Goal: Transaction & Acquisition: Purchase product/service

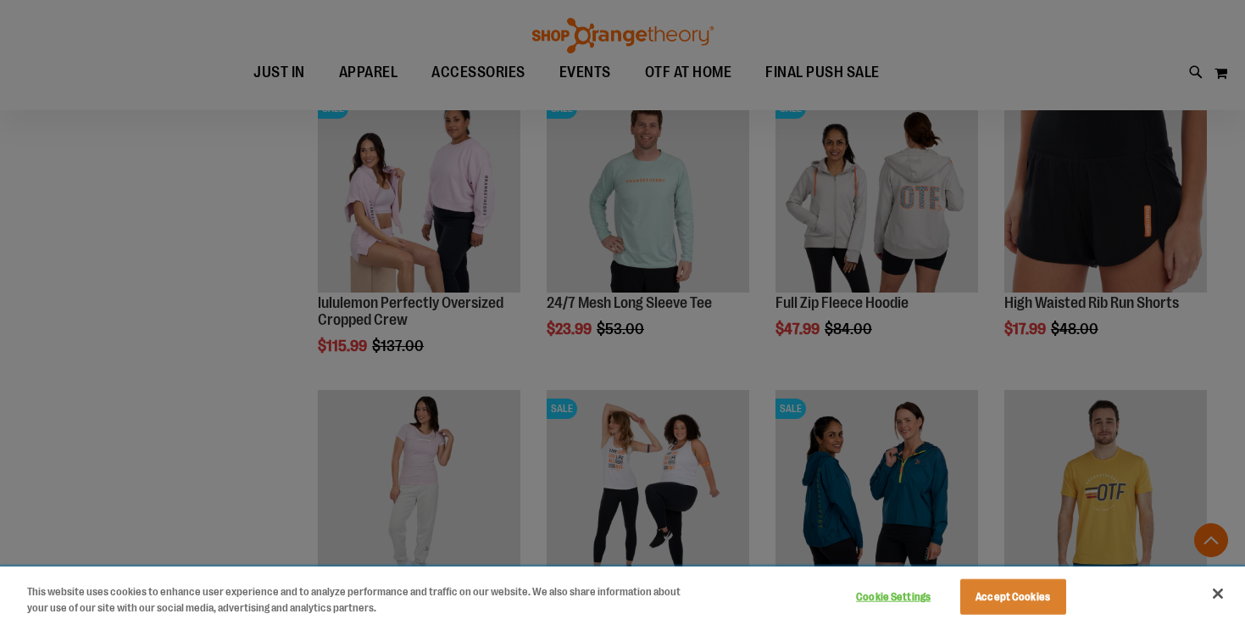
scroll to position [519, 0]
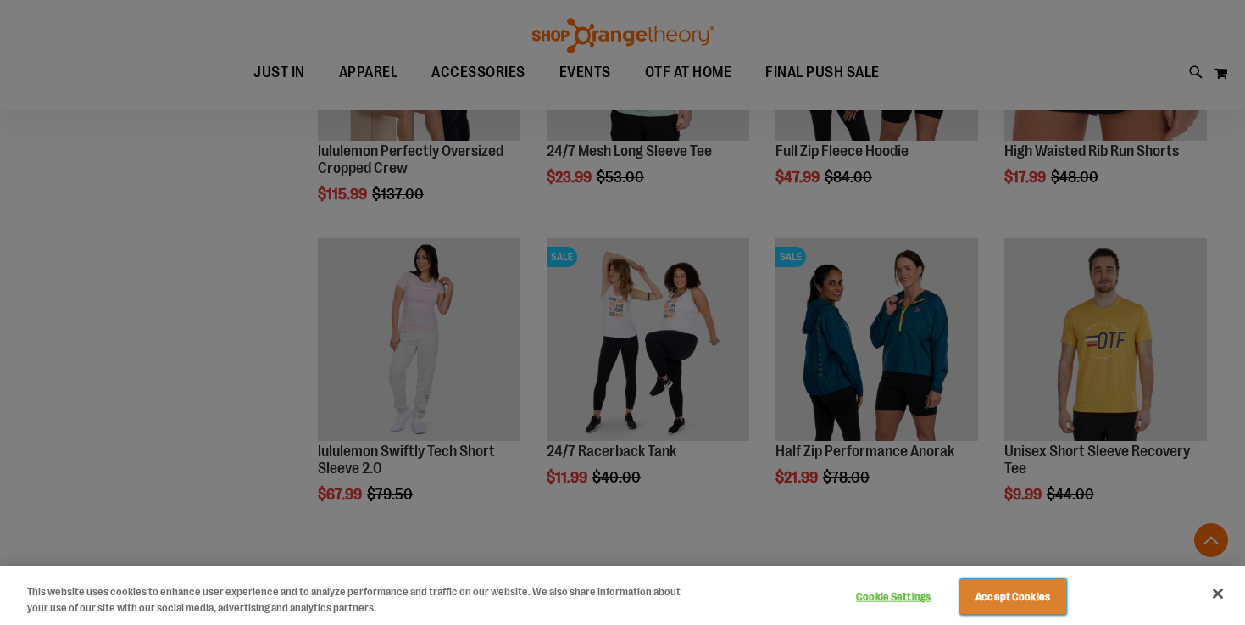
click at [1025, 599] on button "Accept Cookies" at bounding box center [1013, 597] width 106 height 36
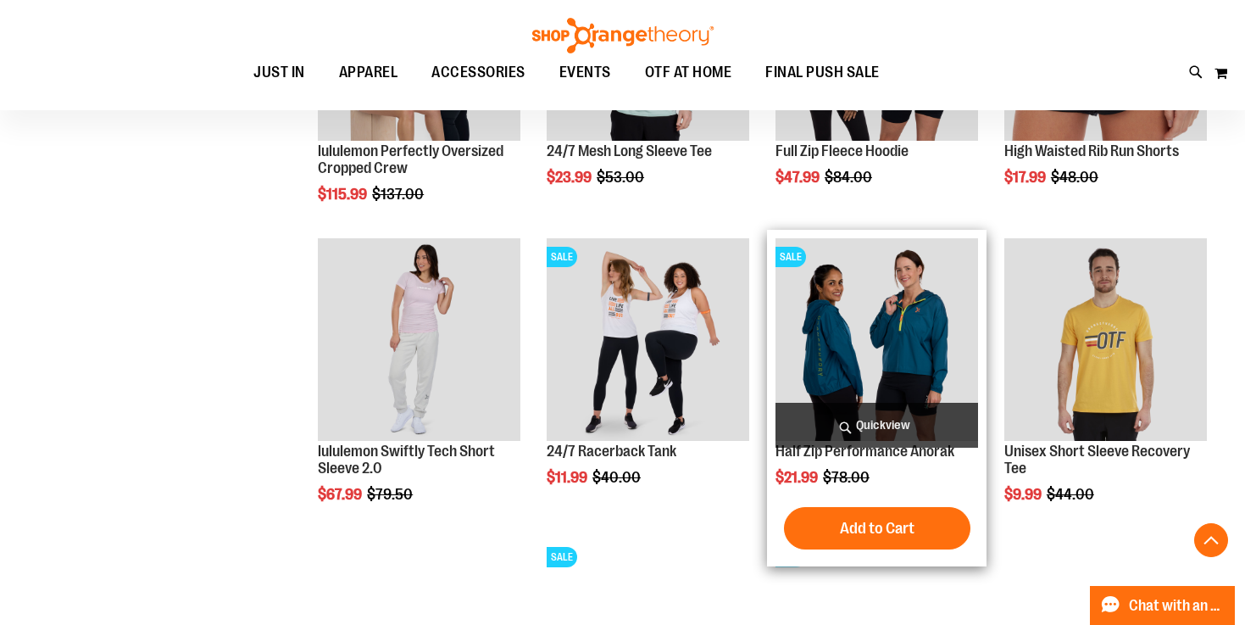
scroll to position [218, 0]
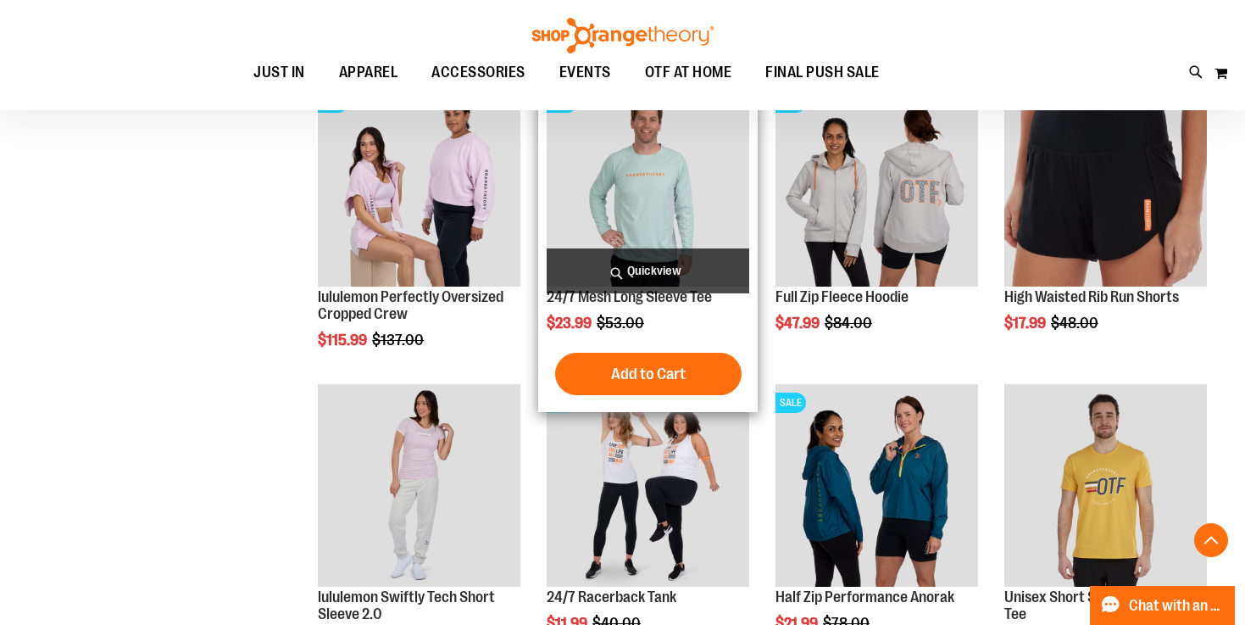
scroll to position [1084, 0]
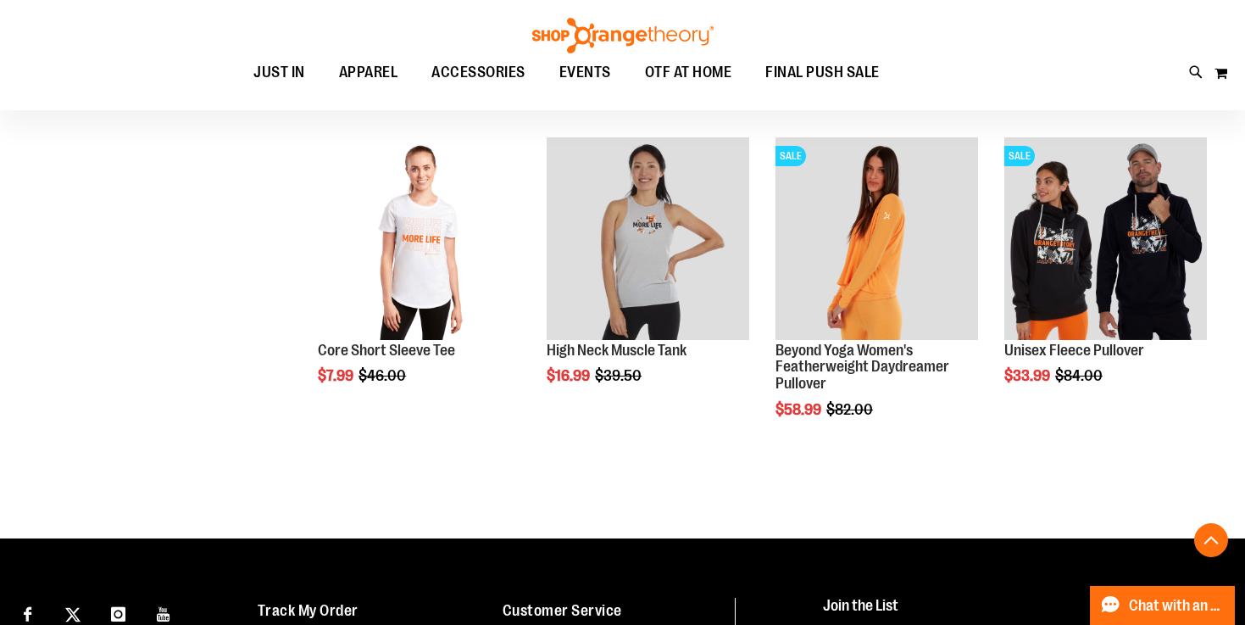
scroll to position [2415, 0]
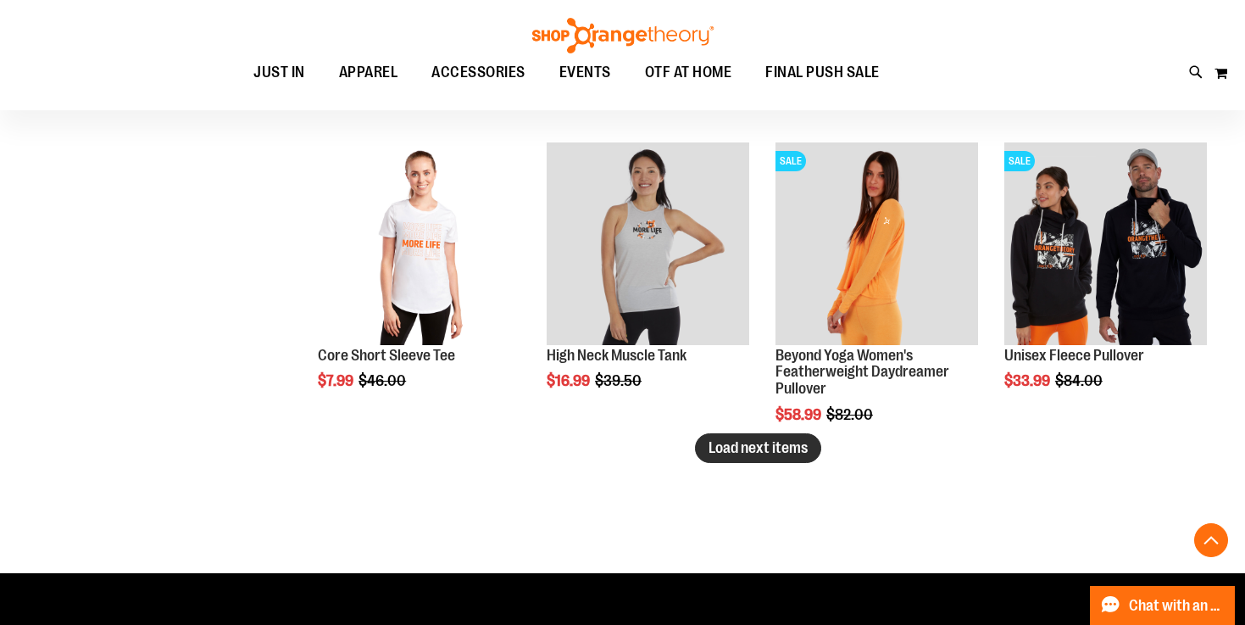
click at [741, 446] on span "Load next items" at bounding box center [757, 447] width 99 height 17
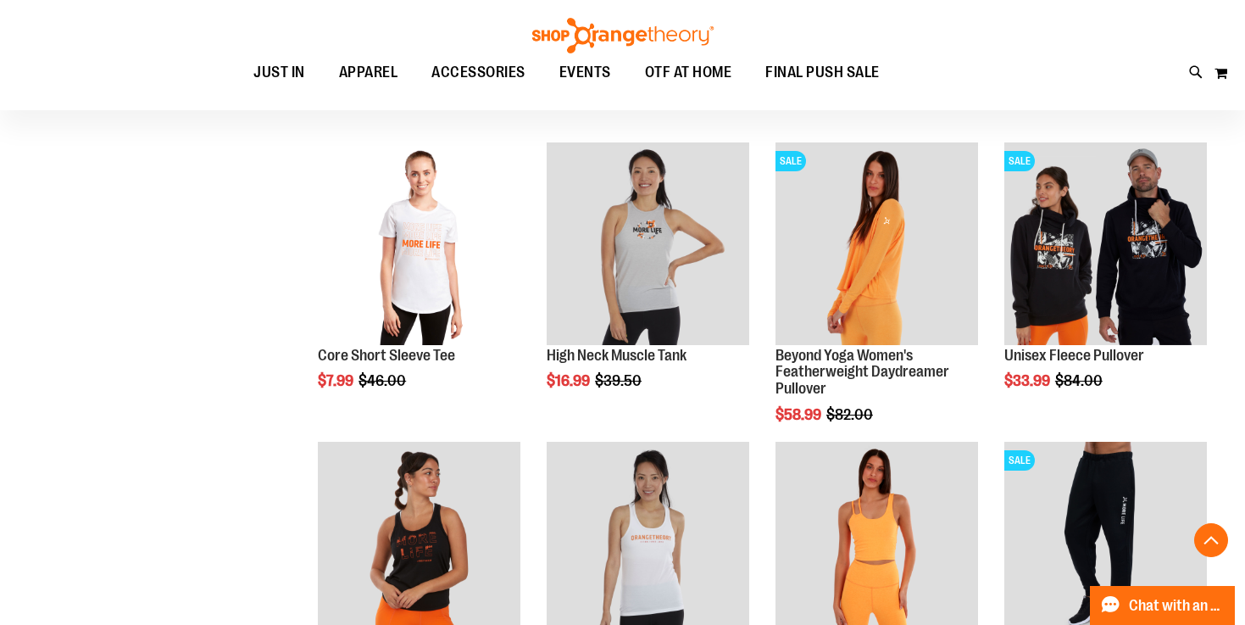
scroll to position [140, 0]
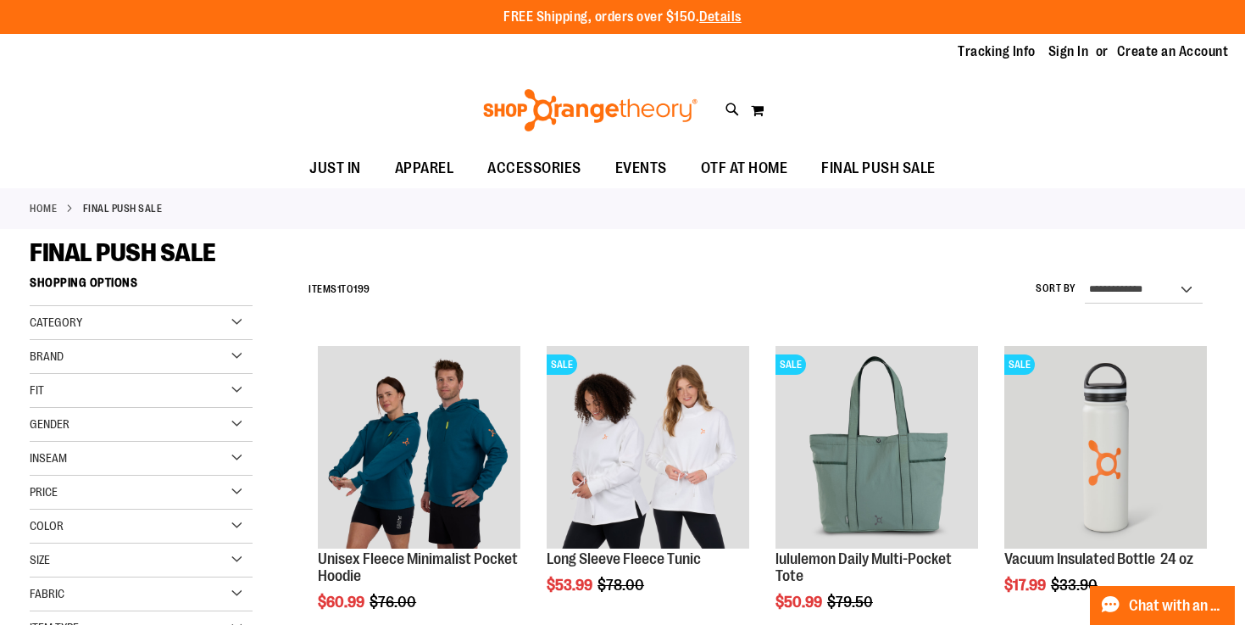
click at [86, 389] on div "Fit" at bounding box center [141, 391] width 223 height 34
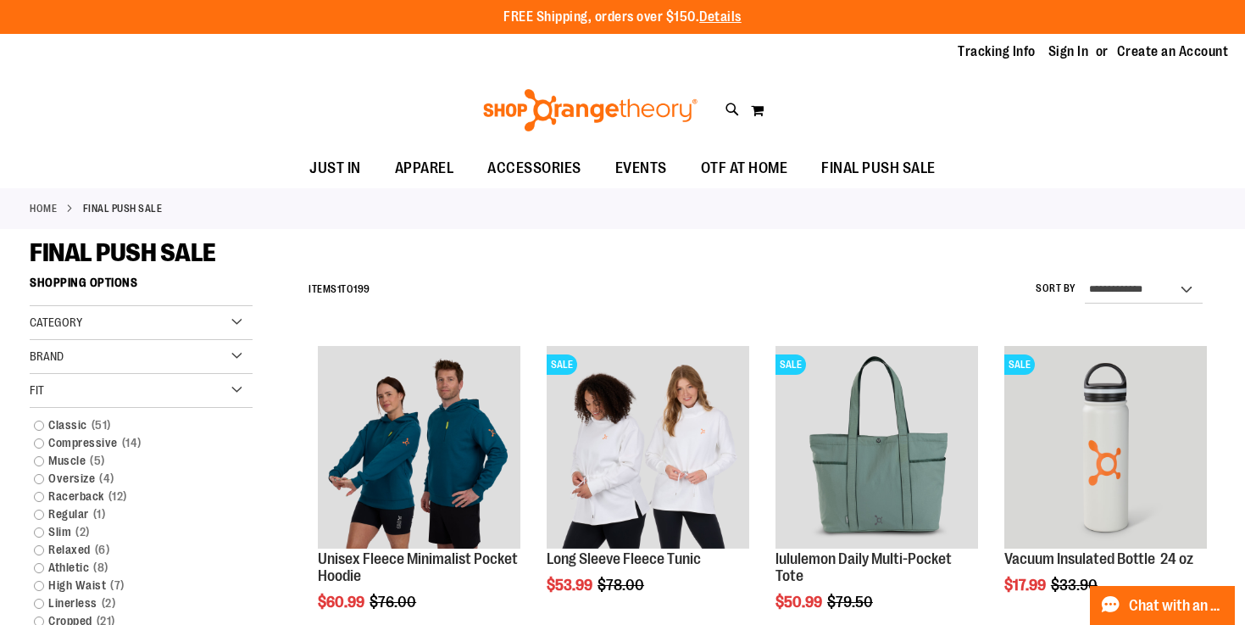
click at [86, 389] on div "Fit" at bounding box center [141, 391] width 223 height 34
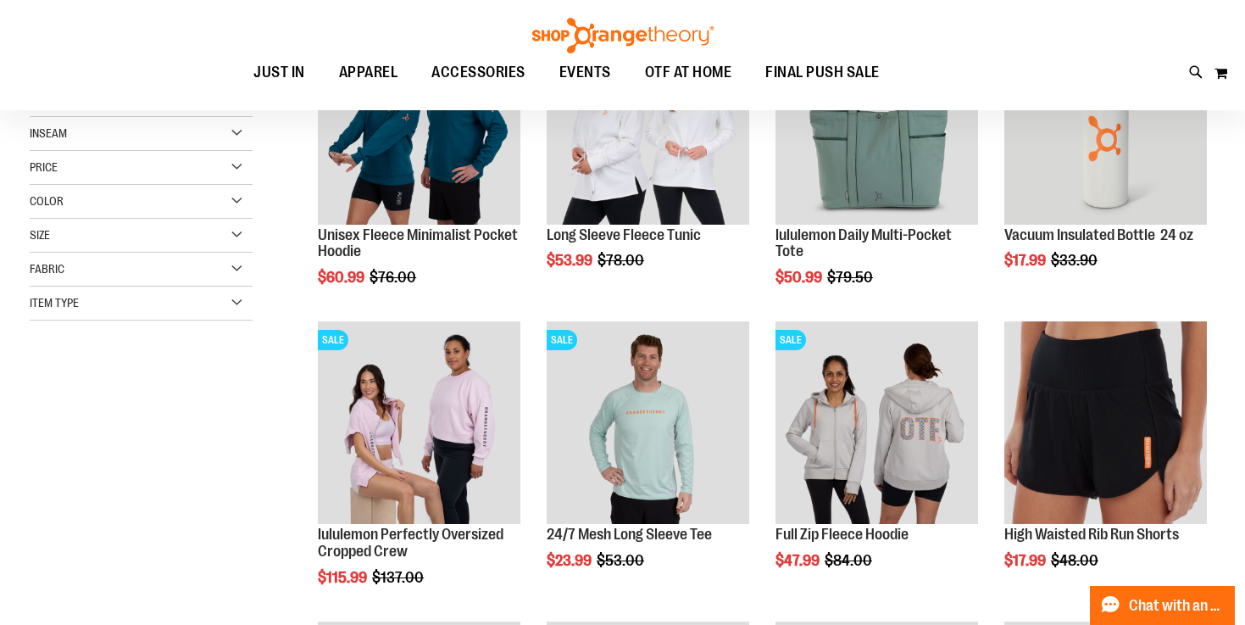
scroll to position [132, 0]
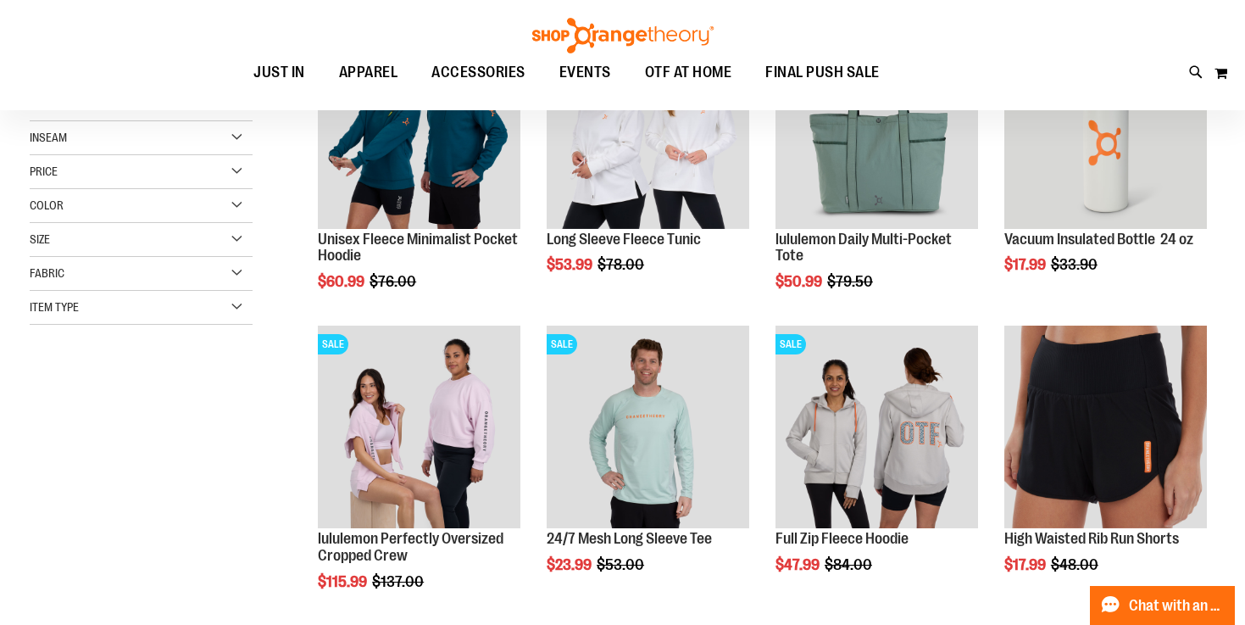
click at [117, 309] on div "Item Type" at bounding box center [141, 308] width 223 height 34
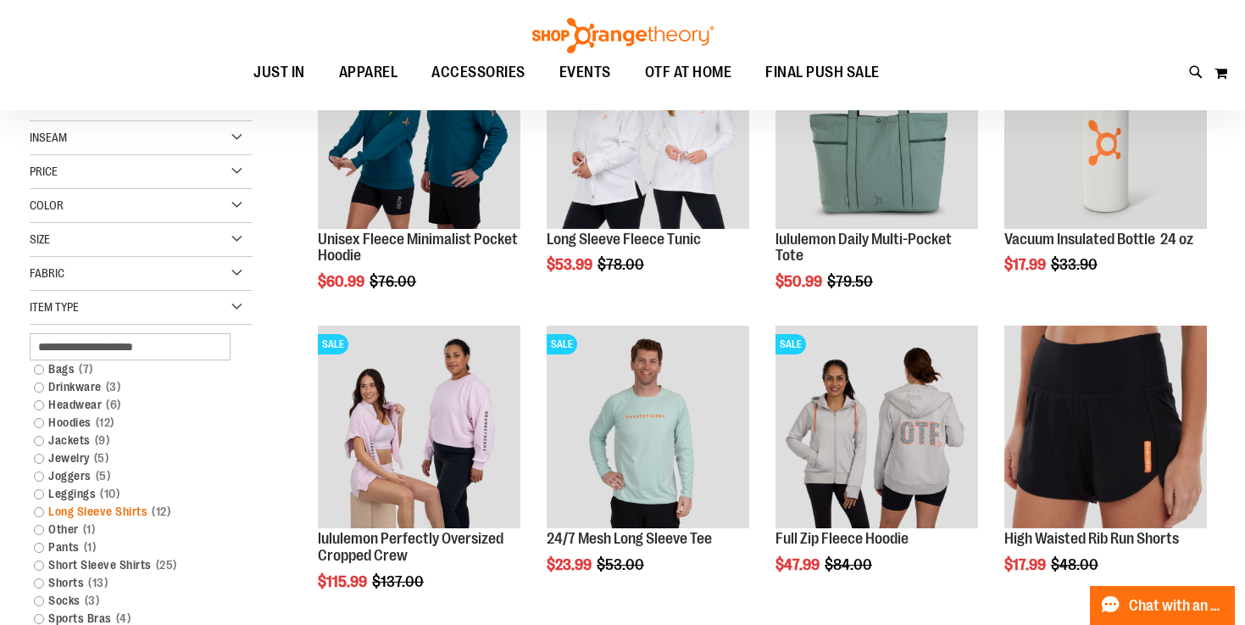
click at [80, 514] on link "Long Sleeve Shirts 12 items" at bounding box center [132, 511] width 214 height 18
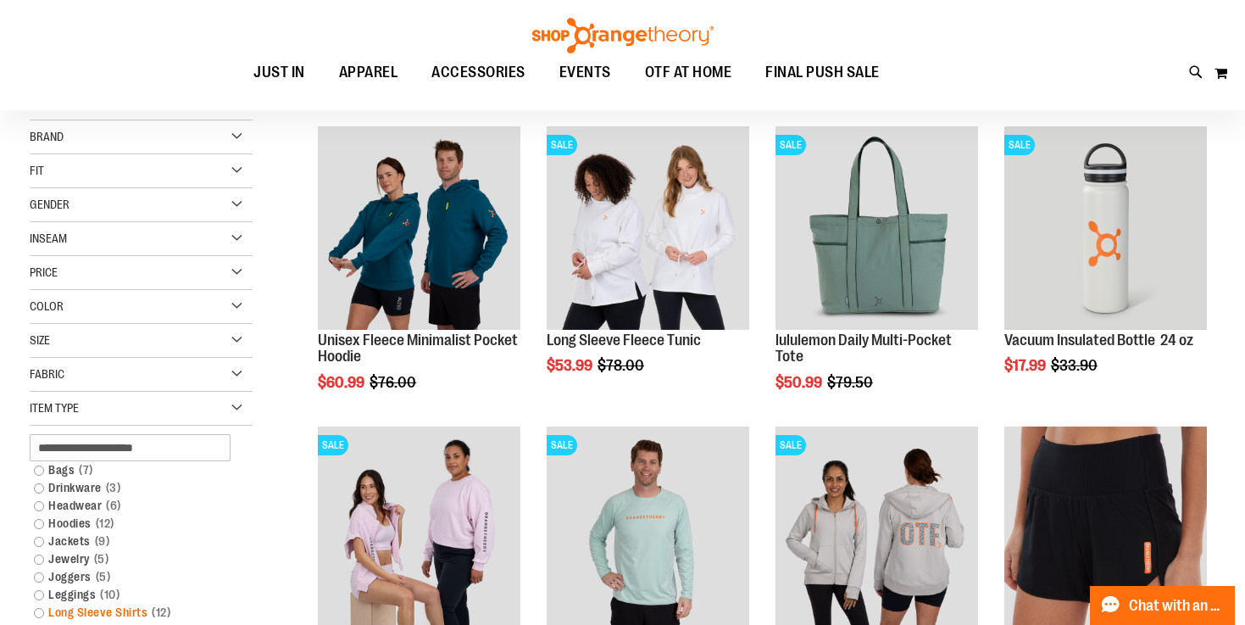
scroll to position [0, 0]
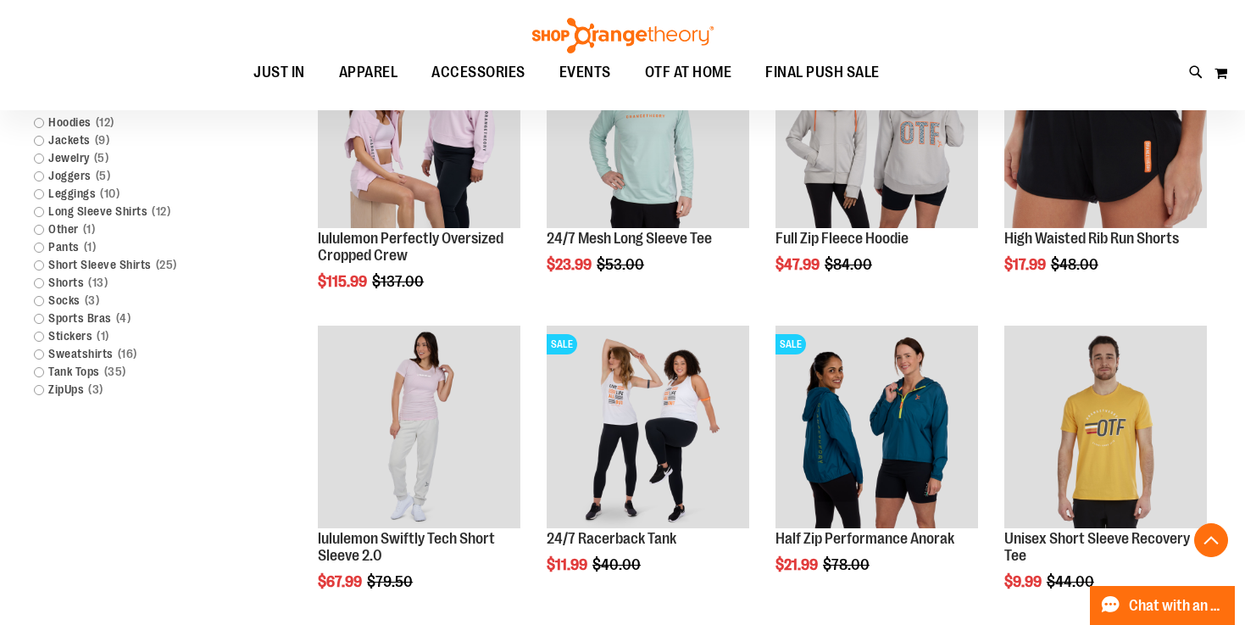
scroll to position [494, 0]
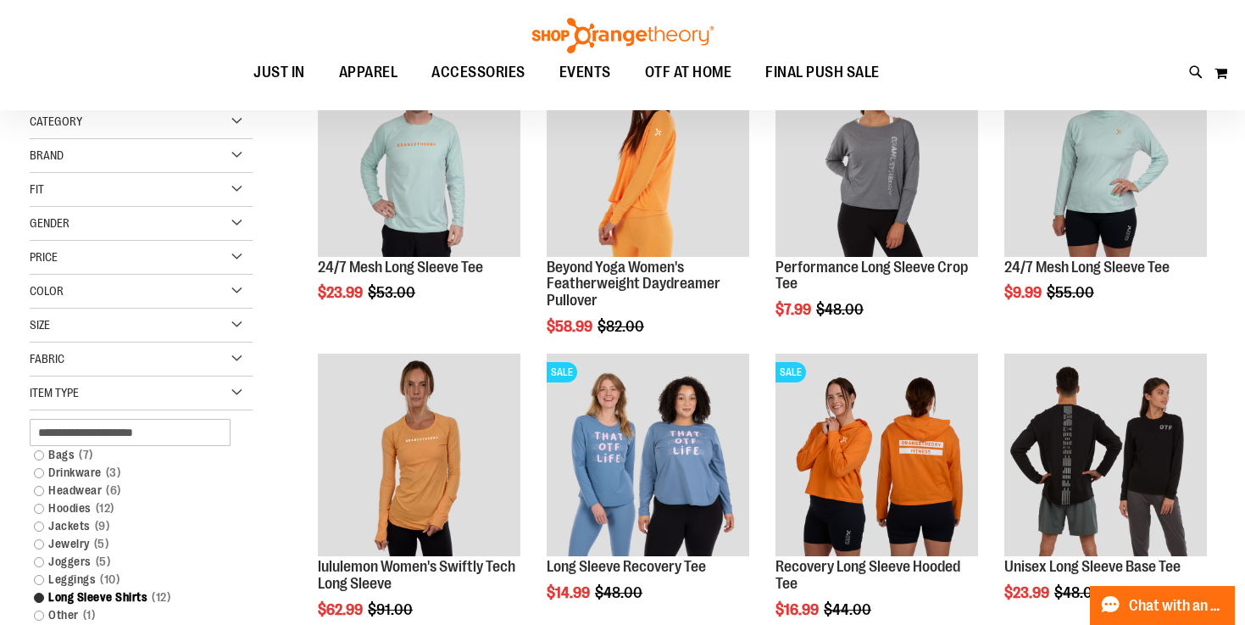
scroll to position [162, 0]
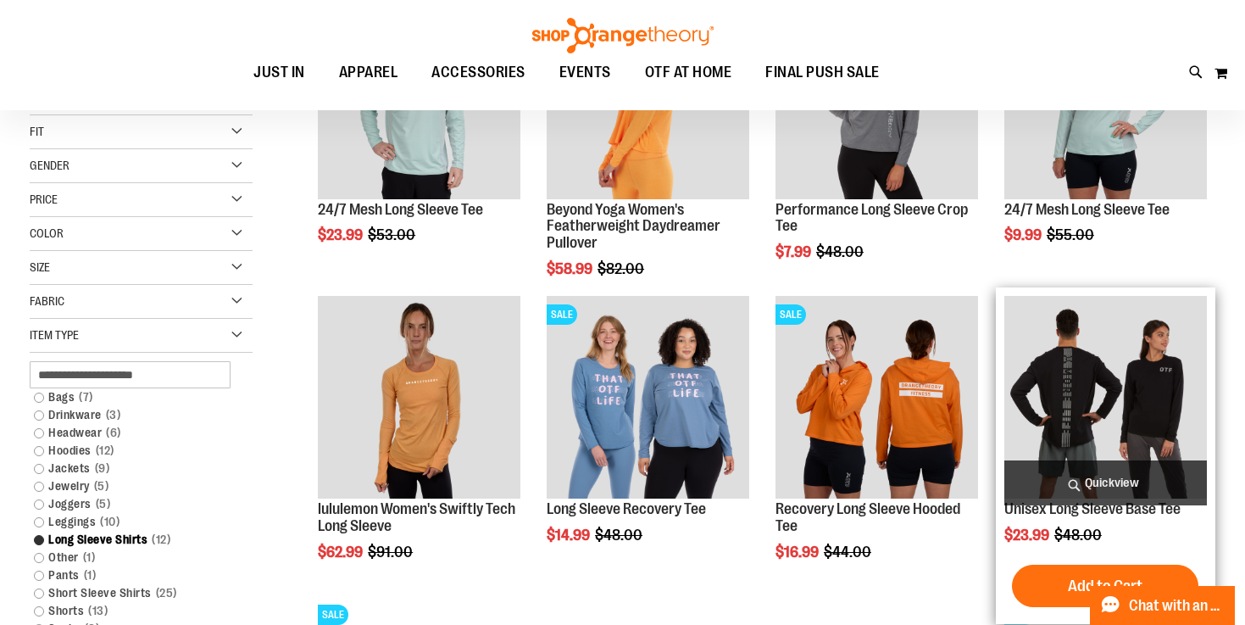
click at [1141, 405] on img "product" at bounding box center [1105, 397] width 203 height 203
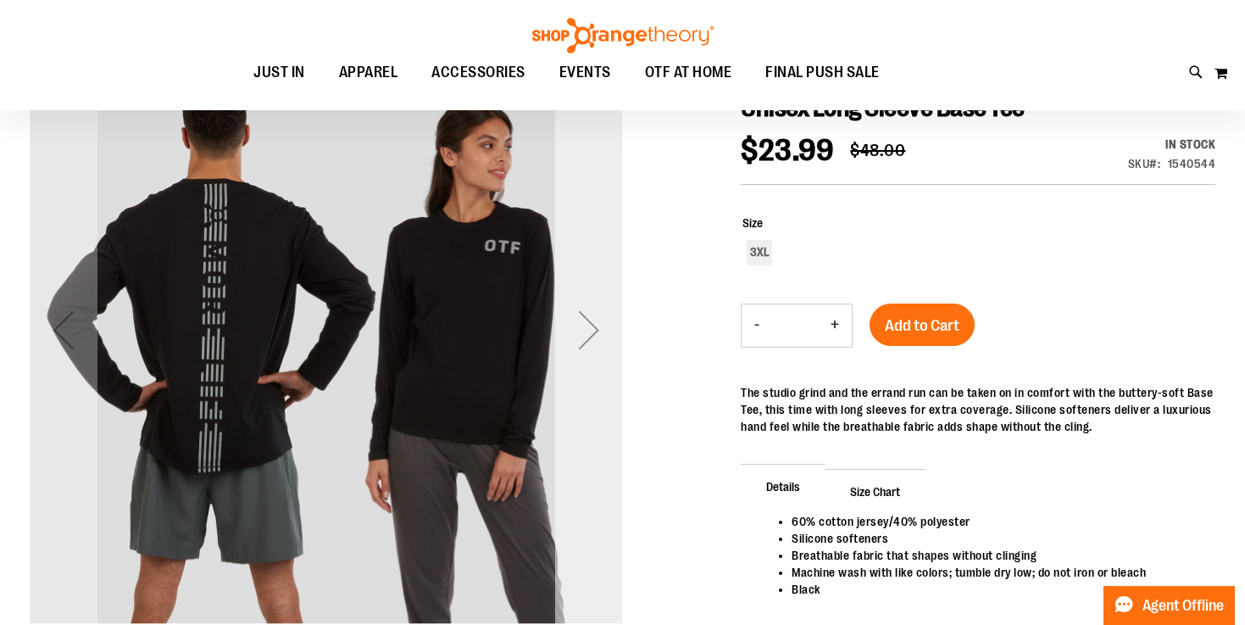
scroll to position [212, 0]
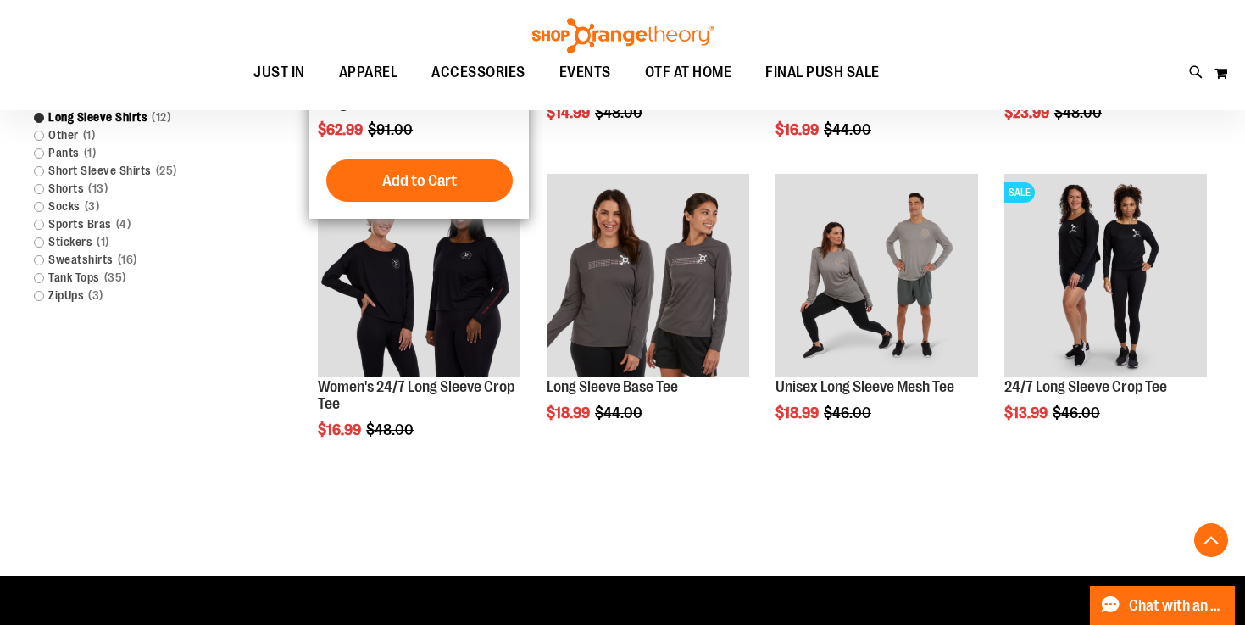
scroll to position [773, 0]
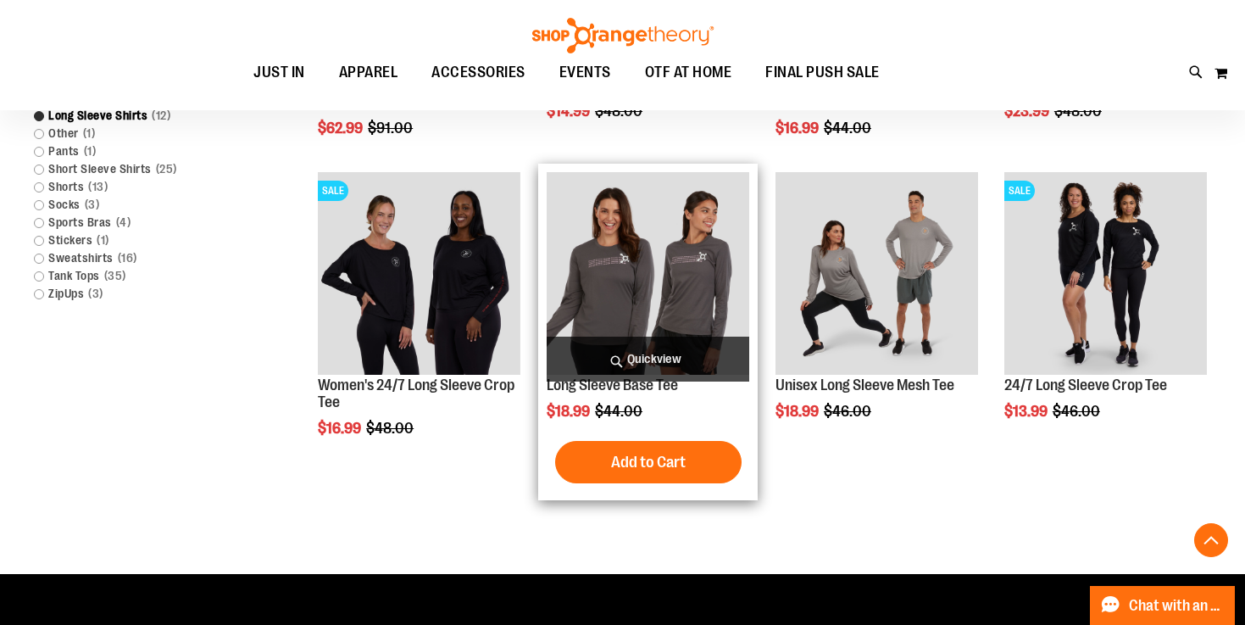
click at [653, 307] on img "product" at bounding box center [648, 273] width 203 height 203
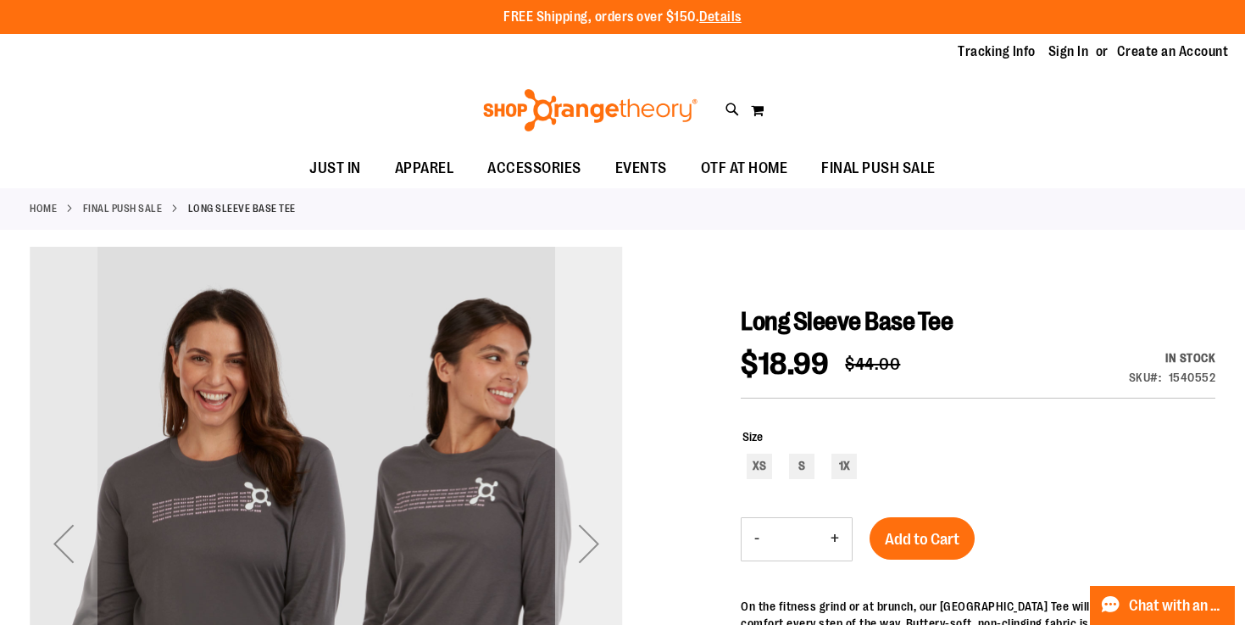
click at [594, 541] on div "Next" at bounding box center [589, 543] width 68 height 68
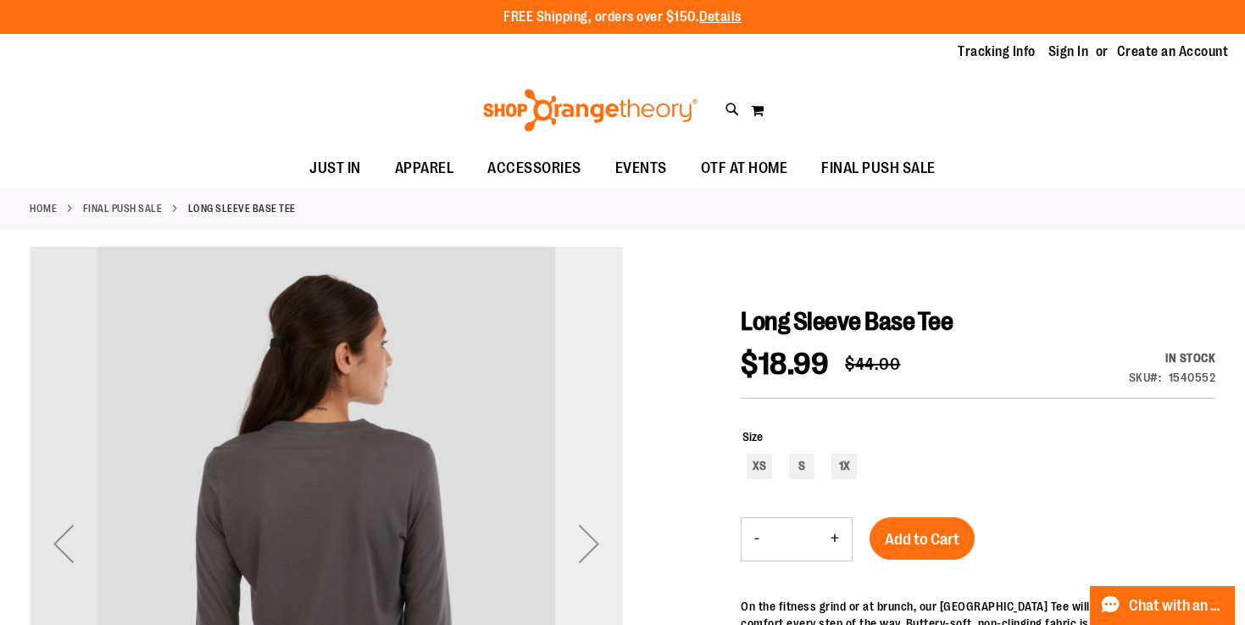
click at [594, 541] on div "Next" at bounding box center [589, 543] width 68 height 68
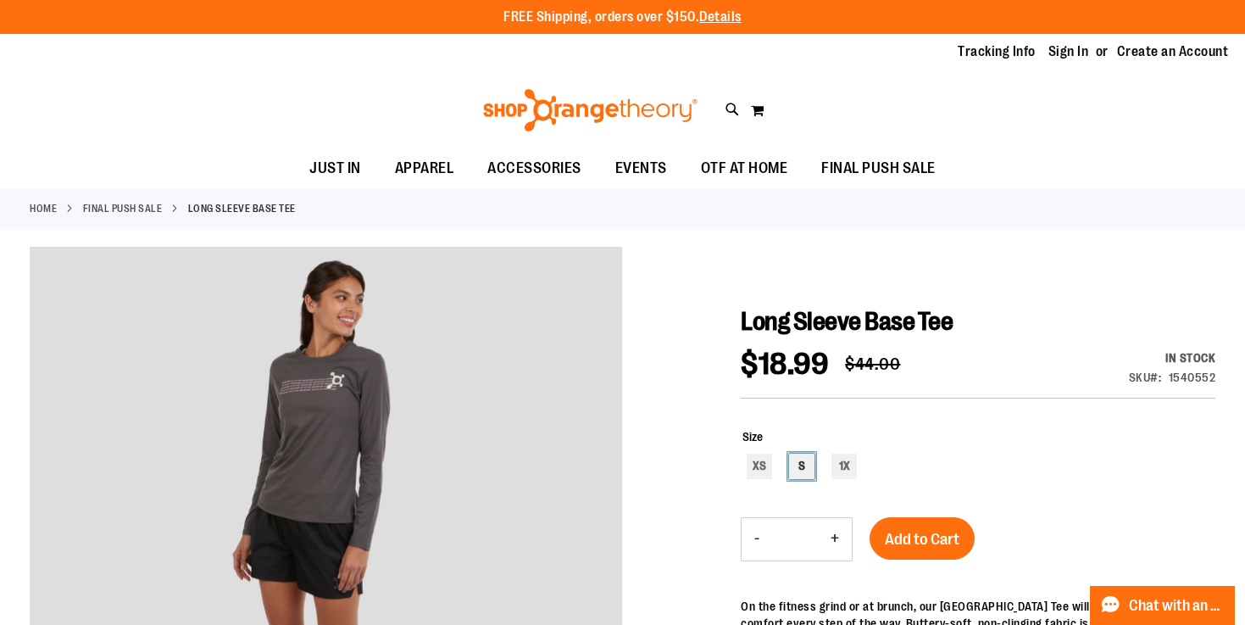
click at [807, 467] on div "S" at bounding box center [801, 465] width 25 height 25
type input "***"
click at [913, 521] on button "Add to Cart" at bounding box center [921, 538] width 105 height 42
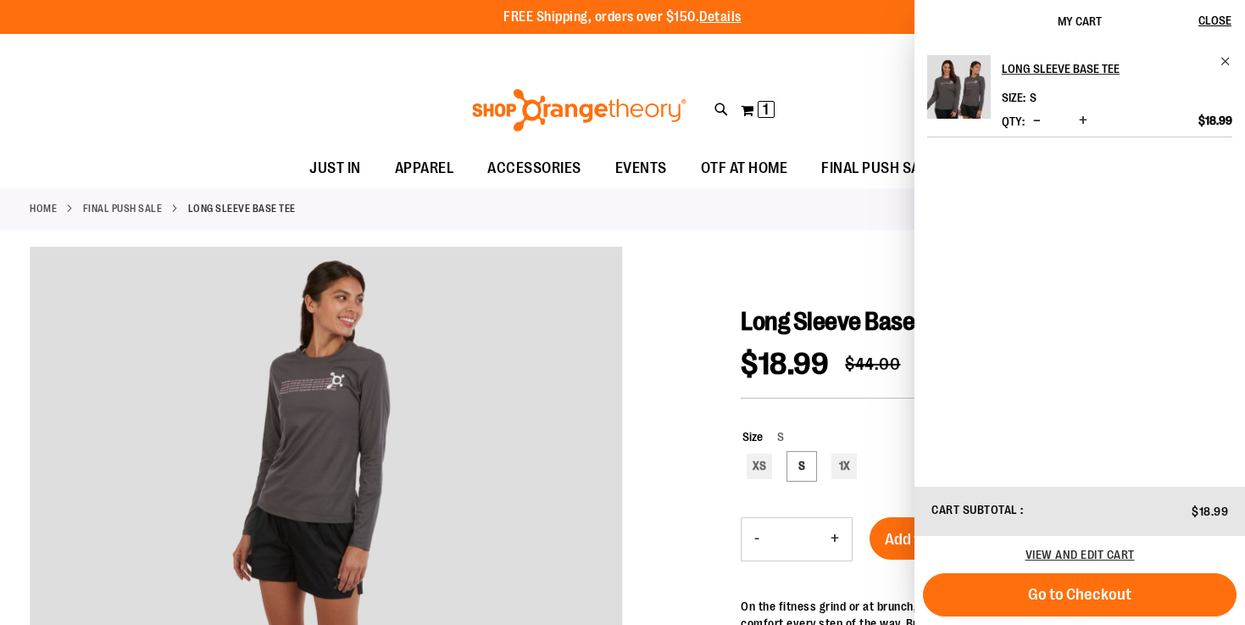
click at [337, 73] on div "Toggle Nav Search Popular Suggestions Advanced Search" at bounding box center [622, 110] width 1245 height 78
